Goal: Find specific page/section: Find specific page/section

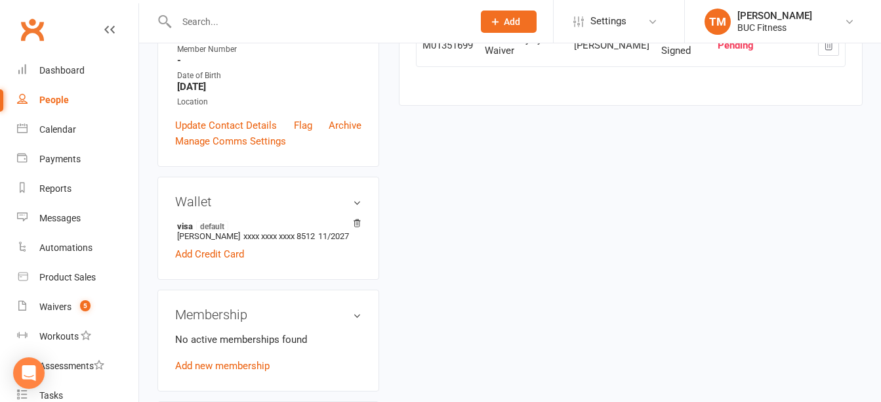
click at [256, 18] on input "text" at bounding box center [318, 21] width 291 height 18
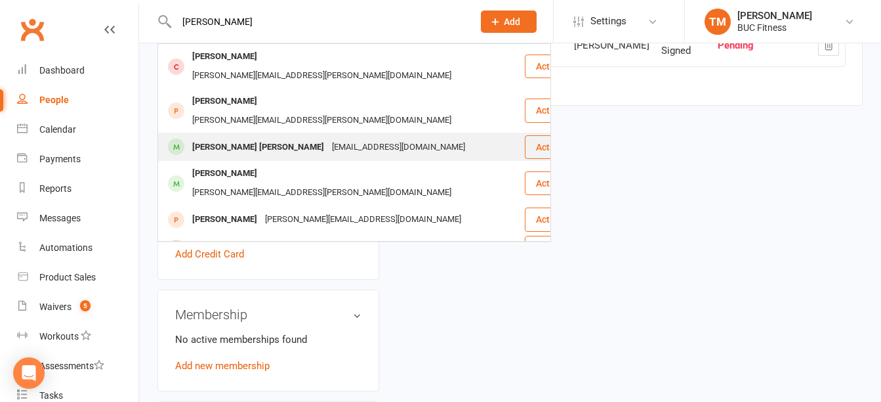
type input "[PERSON_NAME]"
click at [226, 138] on div "[PERSON_NAME] [PERSON_NAME]" at bounding box center [258, 147] width 140 height 19
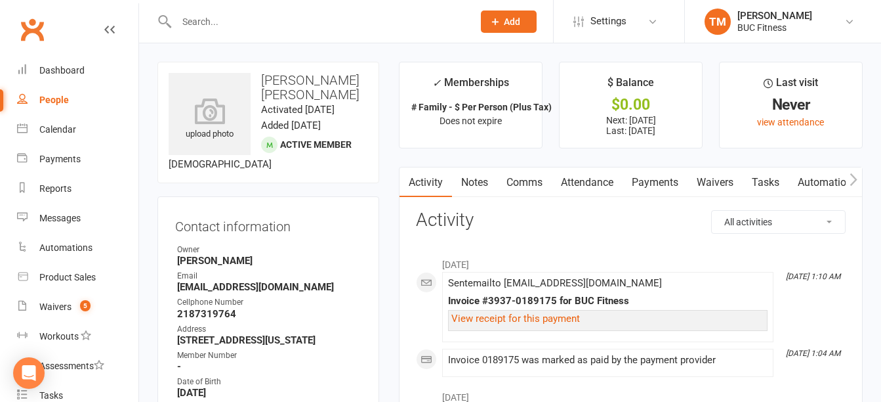
click at [653, 183] on link "Payments" at bounding box center [655, 182] width 65 height 30
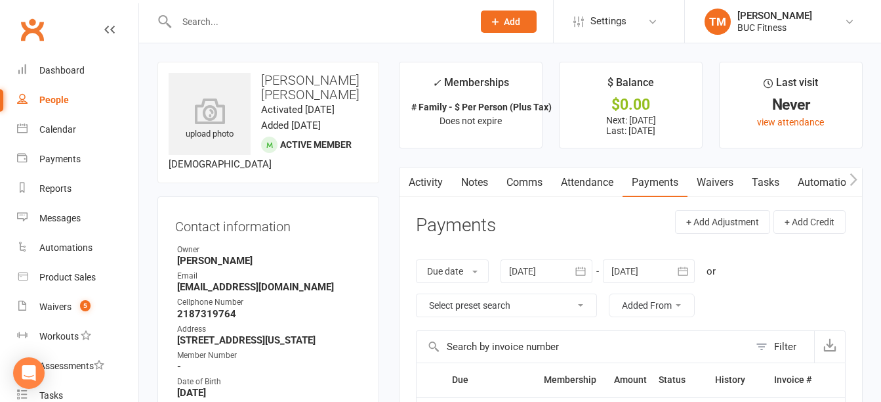
click at [481, 180] on link "Notes" at bounding box center [474, 182] width 45 height 30
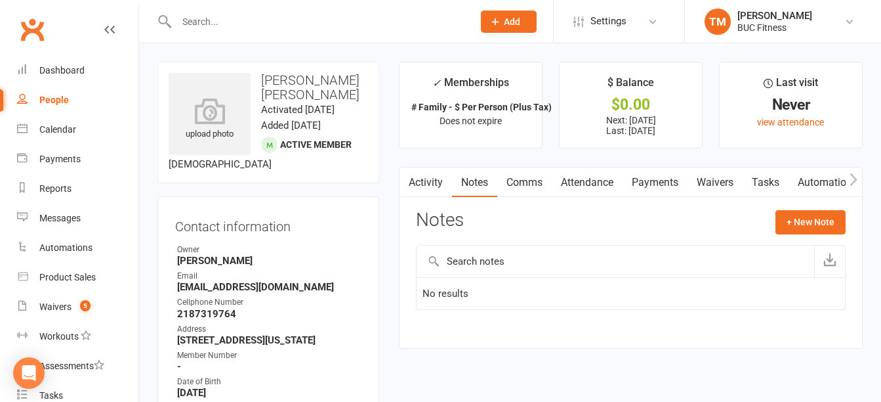
click at [252, 22] on input "text" at bounding box center [318, 21] width 291 height 18
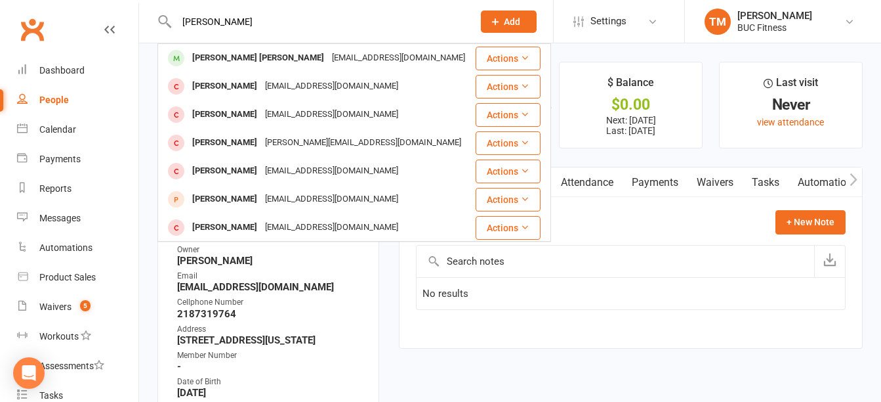
drag, startPoint x: 311, startPoint y: 28, endPoint x: 117, endPoint y: 31, distance: 193.6
click at [117, 3] on header "[PERSON_NAME] [PERSON_NAME] [EMAIL_ADDRESS][DOMAIN_NAME] Actions [PERSON_NAME] …" at bounding box center [440, 3] width 881 height 0
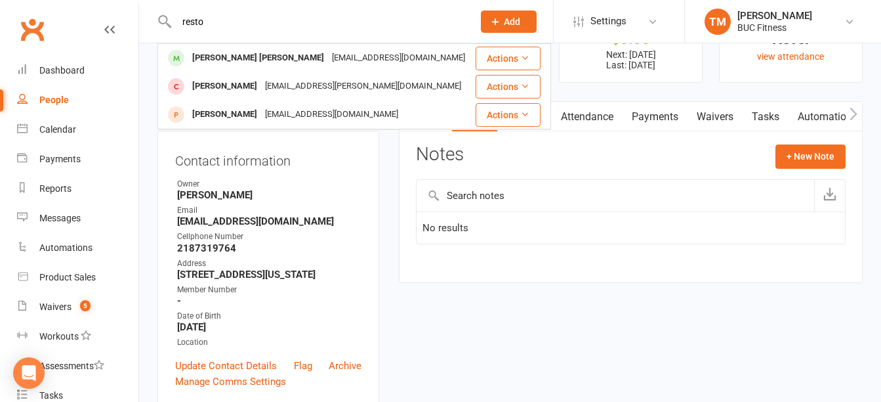
scroll to position [131, 0]
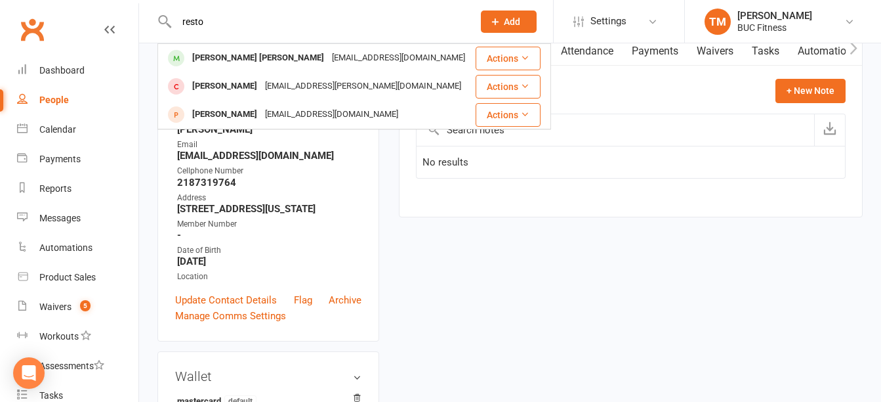
type input "resto"
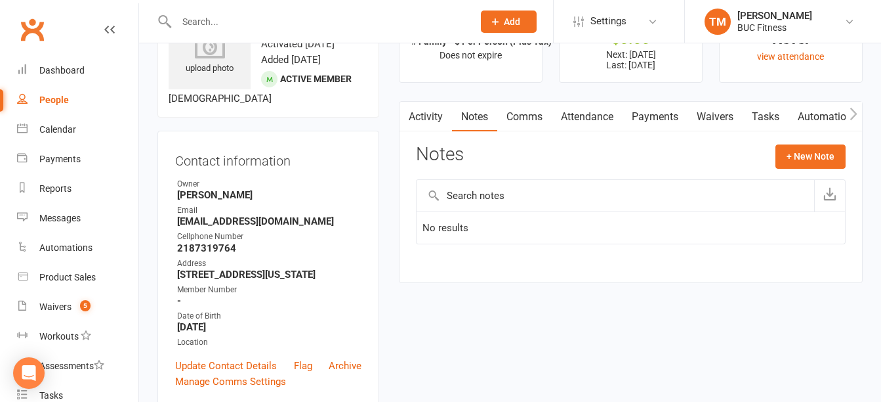
scroll to position [0, 0]
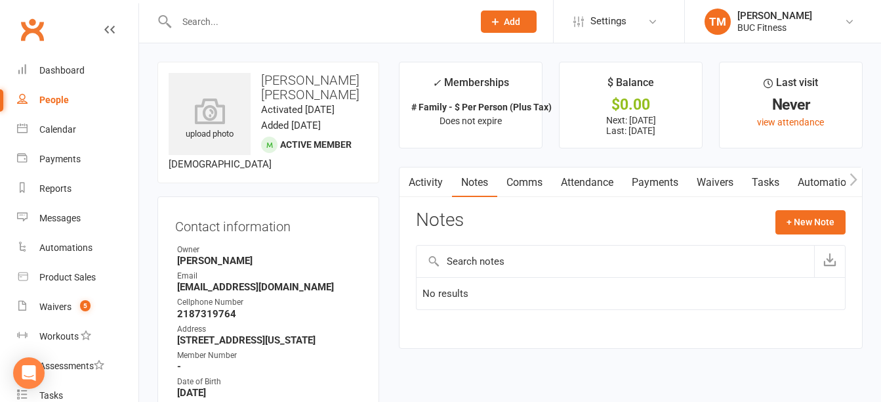
click at [671, 182] on link "Payments" at bounding box center [655, 182] width 65 height 30
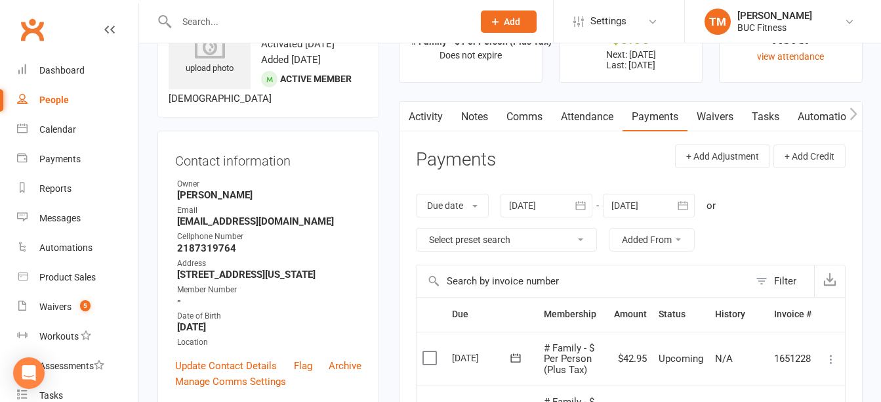
scroll to position [131, 0]
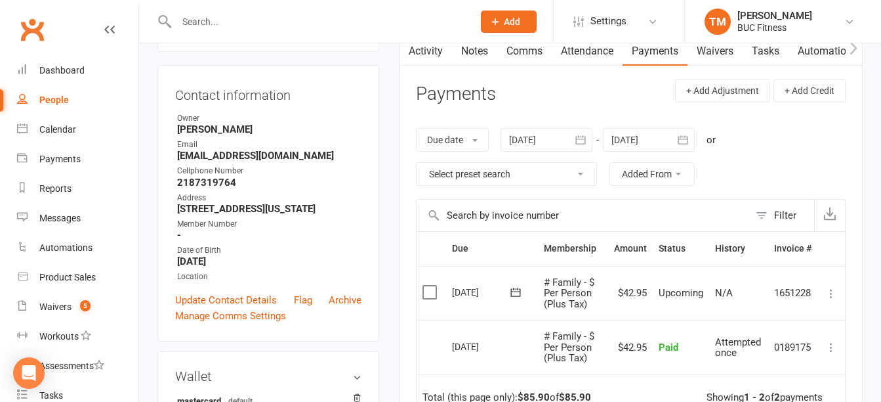
click at [463, 52] on link "Notes" at bounding box center [474, 51] width 45 height 30
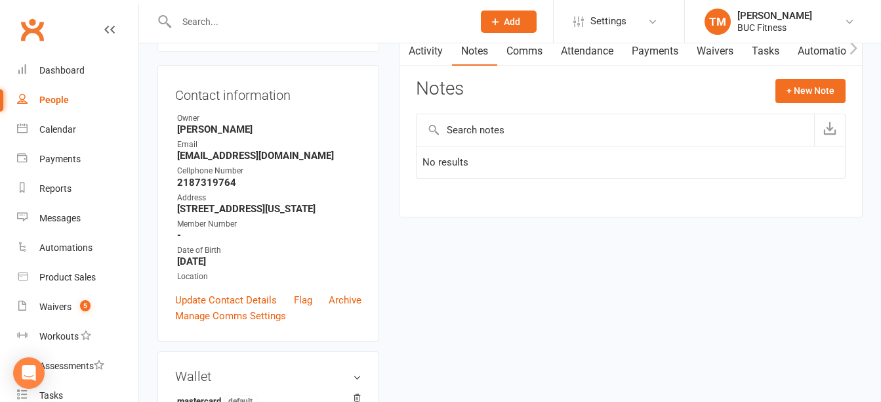
click at [652, 54] on link "Payments" at bounding box center [655, 51] width 65 height 30
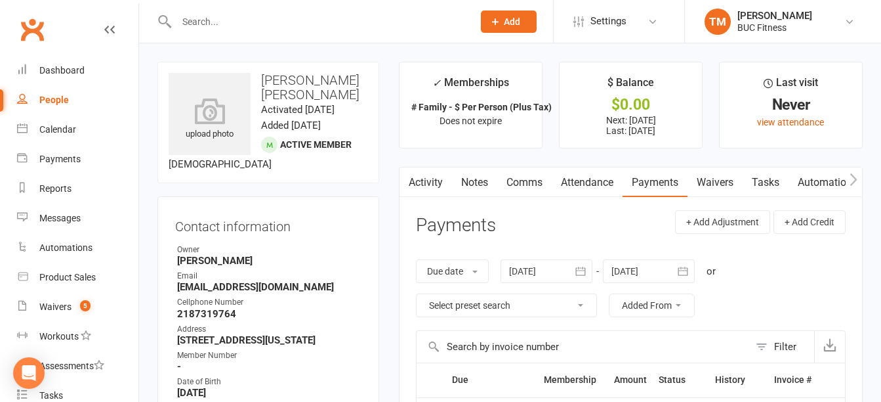
click at [717, 190] on link "Waivers" at bounding box center [715, 182] width 55 height 30
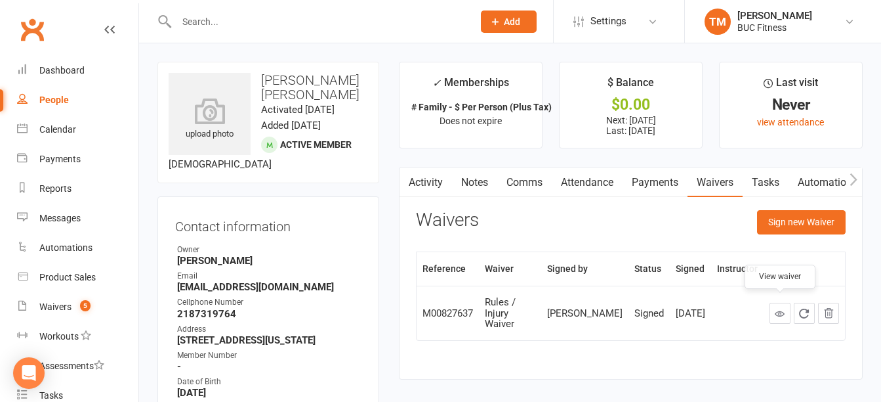
click at [778, 312] on icon at bounding box center [780, 313] width 10 height 10
click at [663, 190] on link "Payments" at bounding box center [655, 182] width 65 height 30
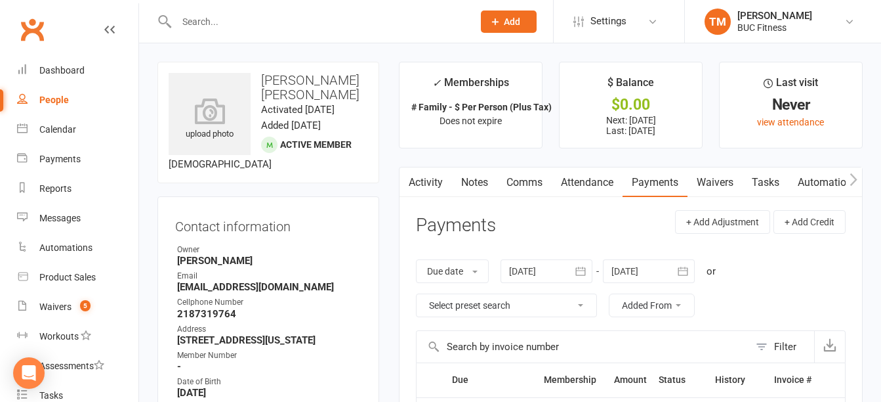
click at [728, 178] on link "Waivers" at bounding box center [715, 182] width 55 height 30
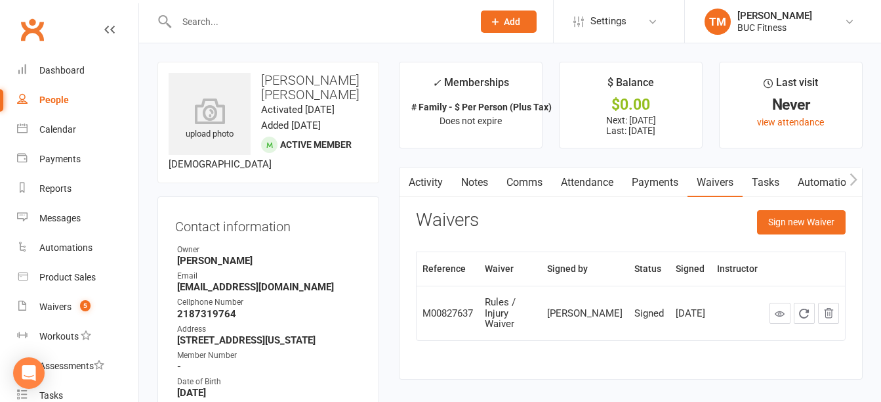
click at [68, 98] on div "People" at bounding box center [54, 99] width 30 height 10
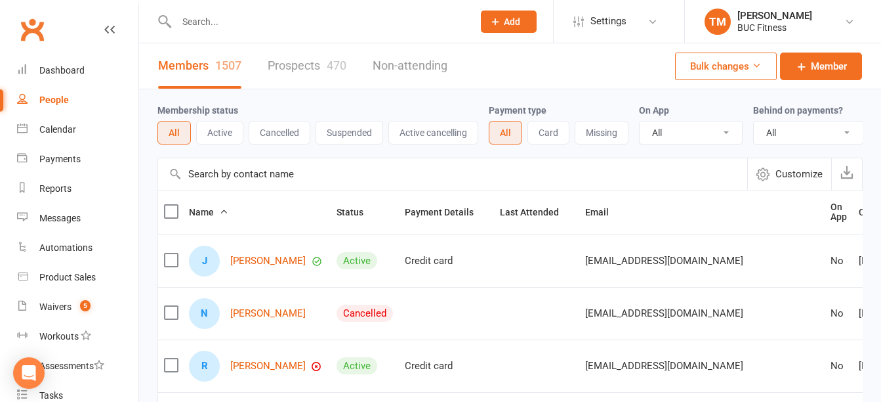
click at [250, 186] on input "text" at bounding box center [452, 173] width 589 height 31
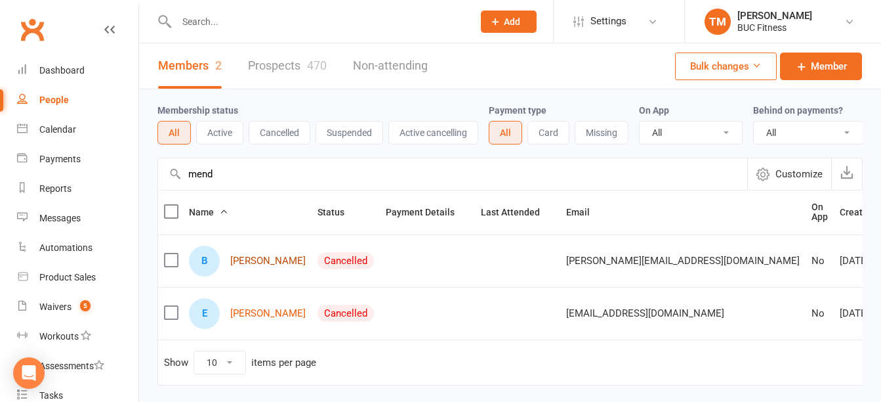
type input "mend"
click at [282, 266] on link "Bryan Mendoza" at bounding box center [267, 260] width 75 height 11
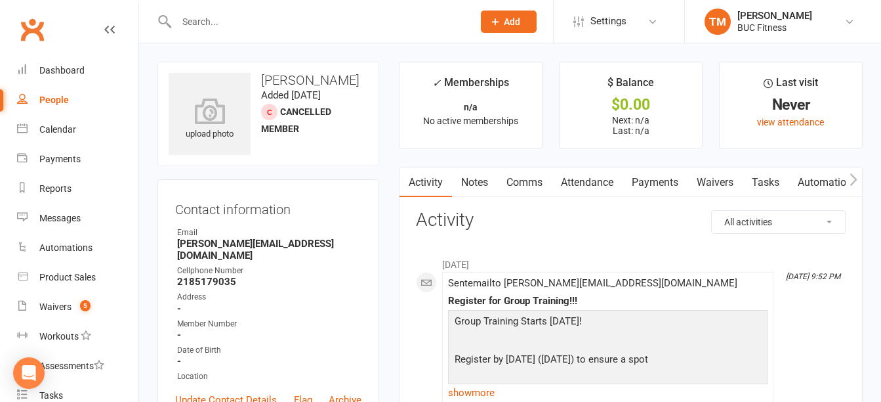
click at [482, 186] on link "Notes" at bounding box center [474, 182] width 45 height 30
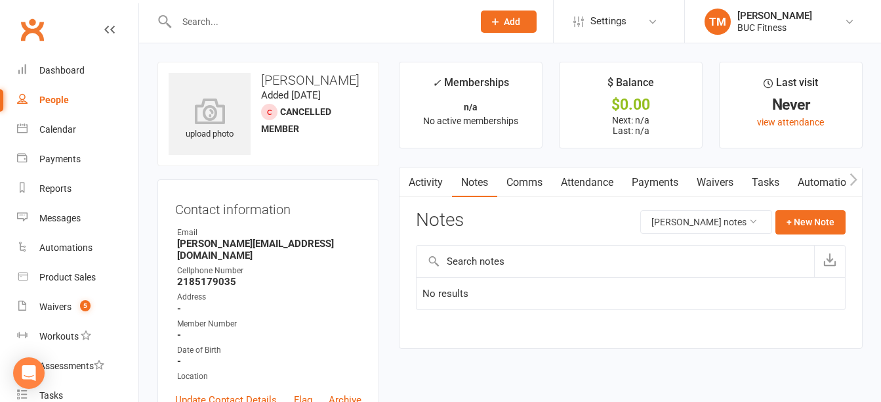
click at [661, 182] on link "Payments" at bounding box center [655, 182] width 65 height 30
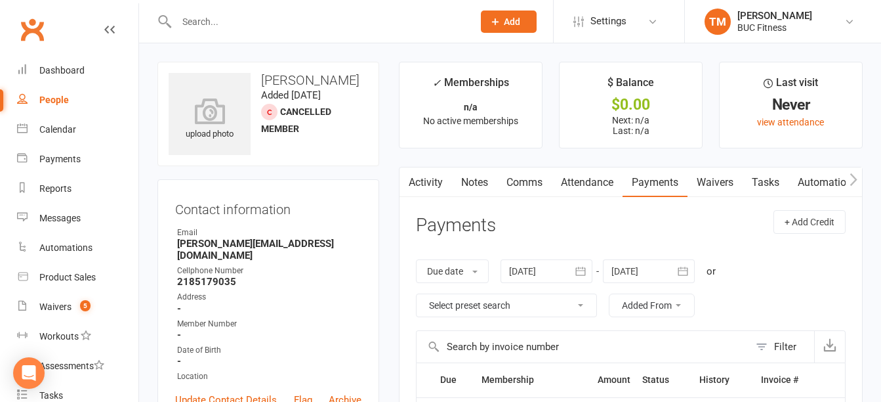
click at [726, 183] on link "Waivers" at bounding box center [715, 182] width 55 height 30
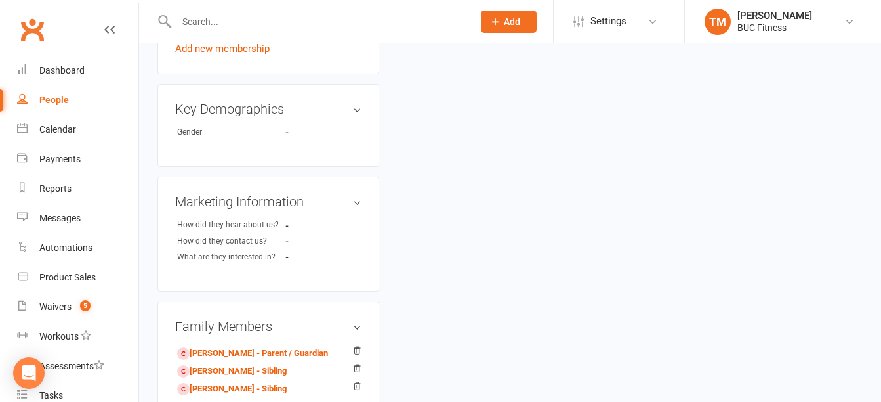
scroll to position [525, 0]
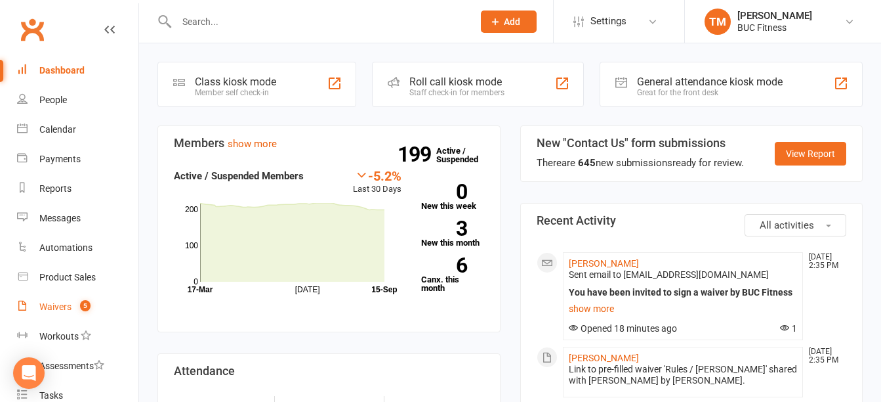
click at [53, 306] on div "Waivers" at bounding box center [55, 306] width 32 height 10
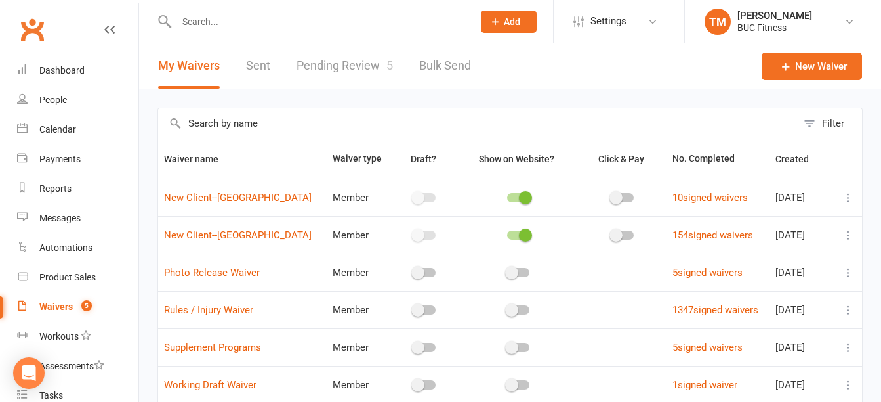
click at [349, 61] on link "Pending Review 5" at bounding box center [345, 65] width 96 height 45
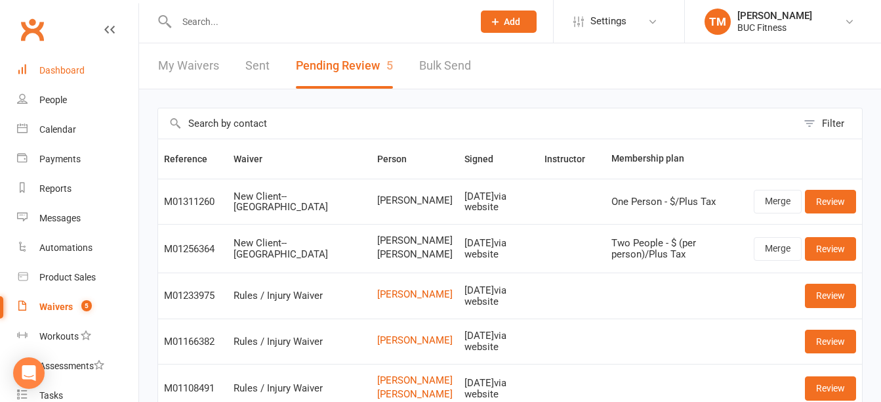
click at [53, 70] on div "Dashboard" at bounding box center [61, 70] width 45 height 10
